Goal: Navigation & Orientation: Go to known website

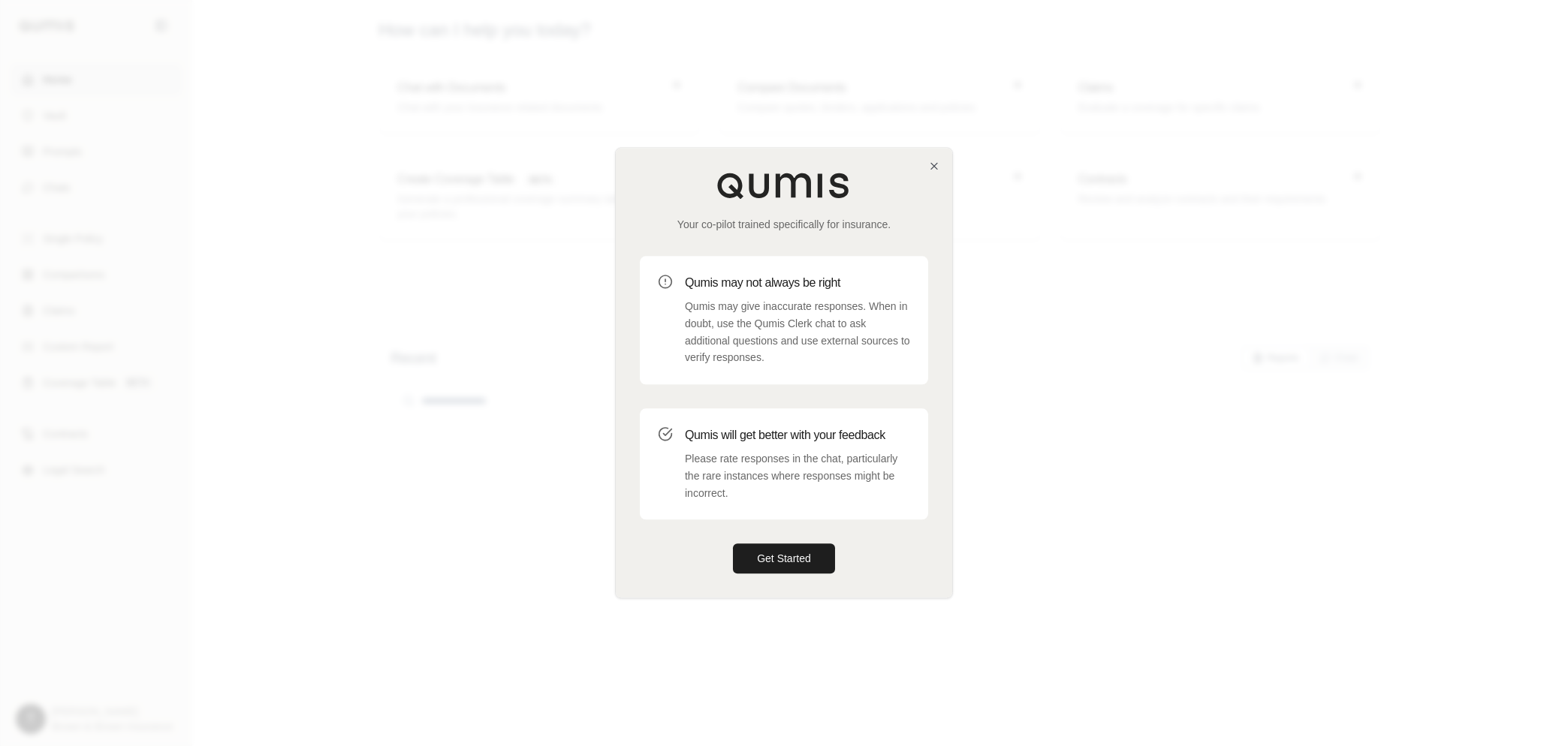
drag, startPoint x: 764, startPoint y: 555, endPoint x: 693, endPoint y: 471, distance: 110.0
click at [764, 555] on button "Get Started" at bounding box center [783, 559] width 102 height 30
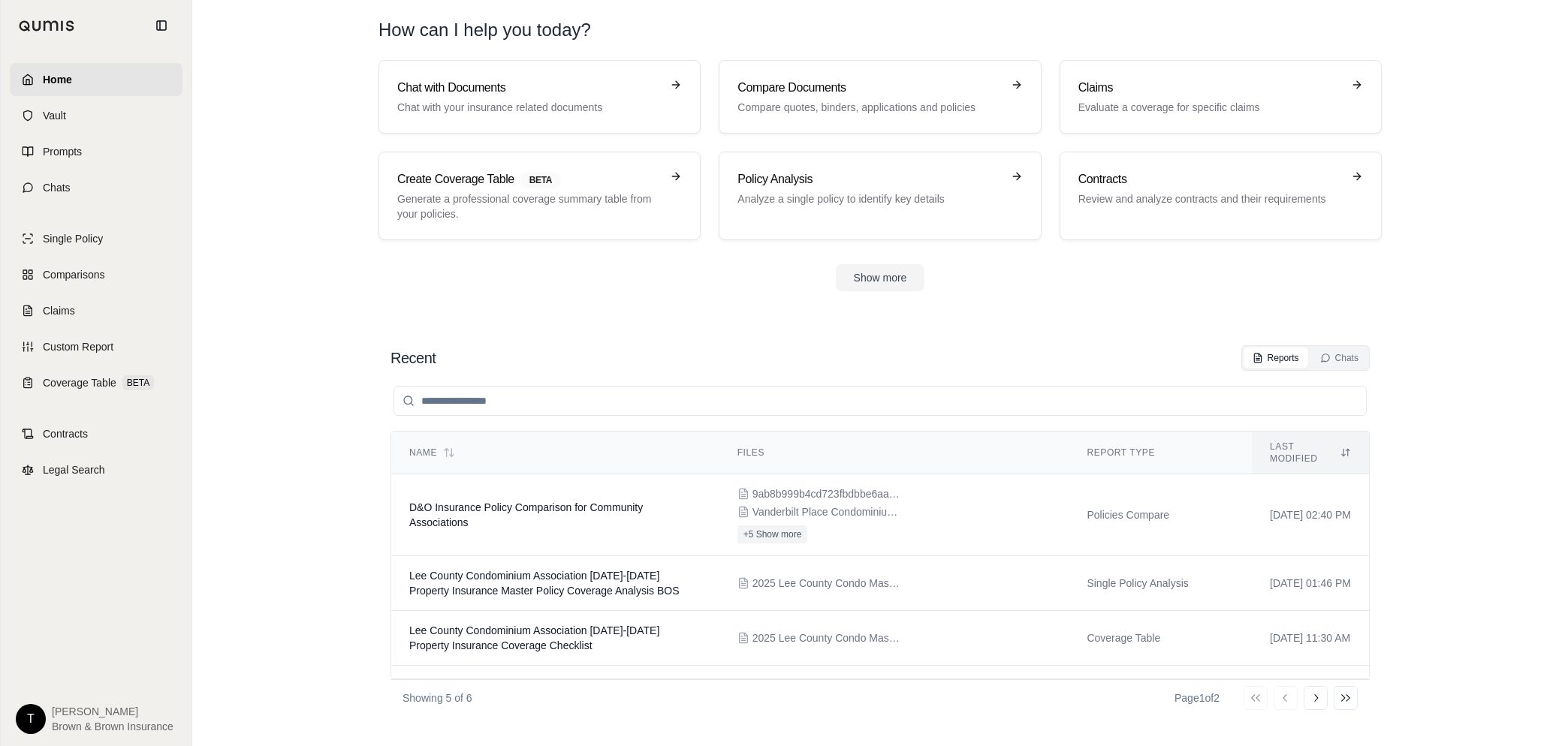
click at [63, 731] on span "Brown & Brown Insurance" at bounding box center [113, 727] width 122 height 15
click at [41, 721] on html "Home Vault Prompts Chats Single Policy Comparisons Claims Custom Report Coverag…" at bounding box center [784, 373] width 1568 height 746
click at [72, 682] on div "Log Out" at bounding box center [66, 686] width 124 height 24
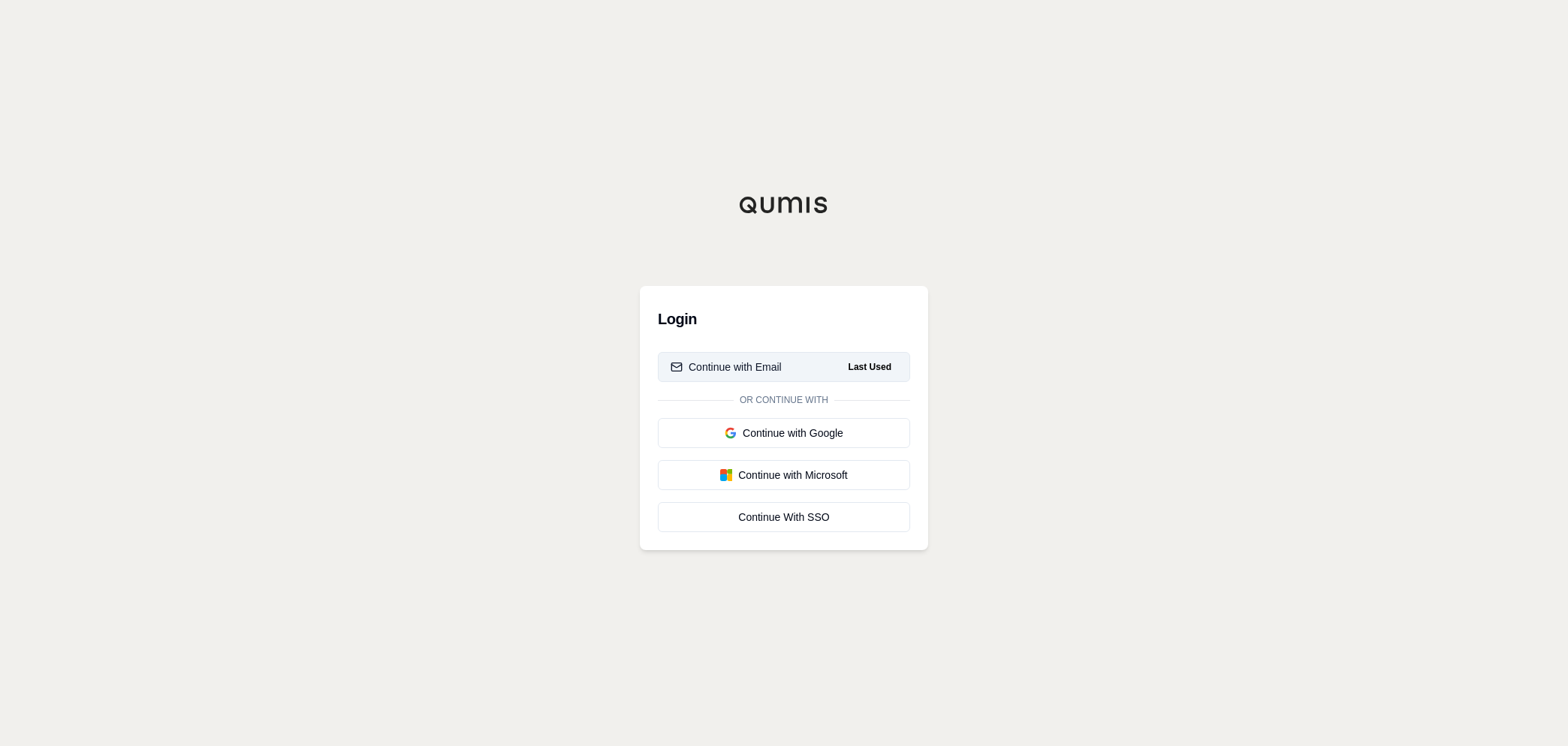
click at [801, 368] on button "Continue with Email Last Used" at bounding box center [784, 367] width 253 height 30
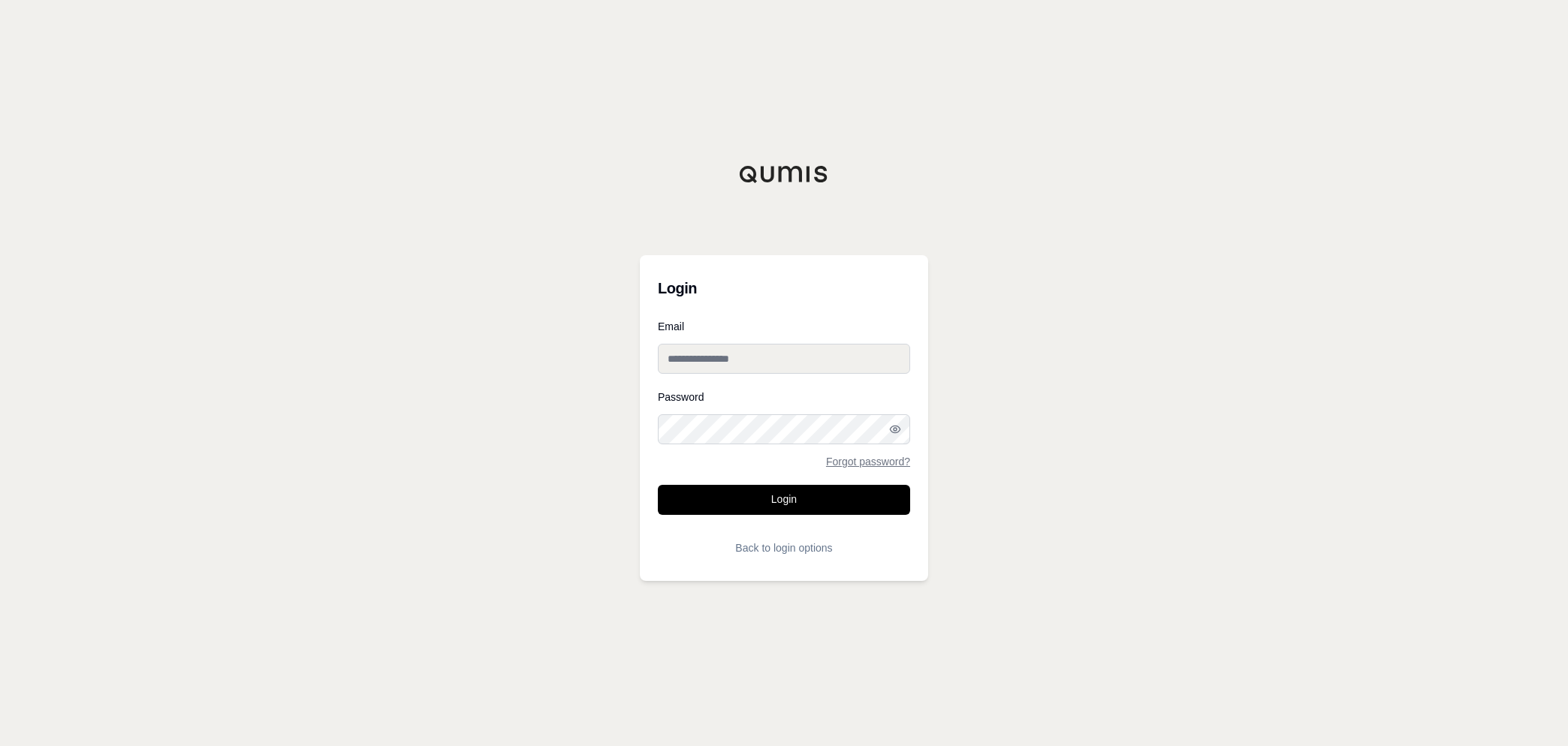
type input "**********"
click at [894, 429] on icon "button" at bounding box center [895, 429] width 12 height 12
drag, startPoint x: 799, startPoint y: 496, endPoint x: 815, endPoint y: 495, distance: 16.0
click at [799, 496] on button "Login" at bounding box center [784, 500] width 253 height 30
